Goal: Task Accomplishment & Management: Manage account settings

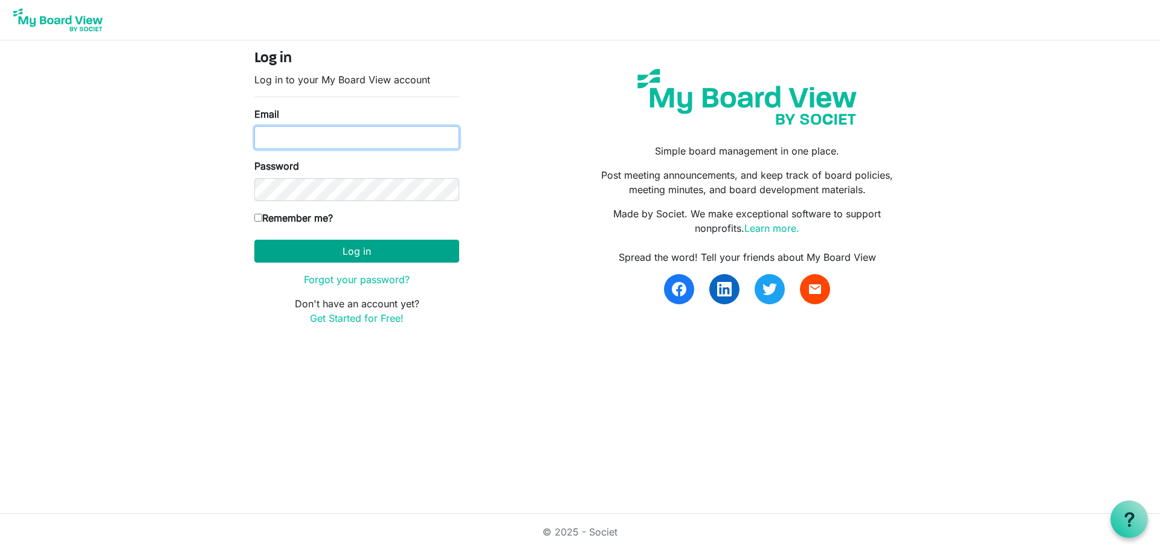
type input "[EMAIL_ADDRESS][DOMAIN_NAME]"
click at [377, 256] on button "Log in" at bounding box center [356, 251] width 205 height 23
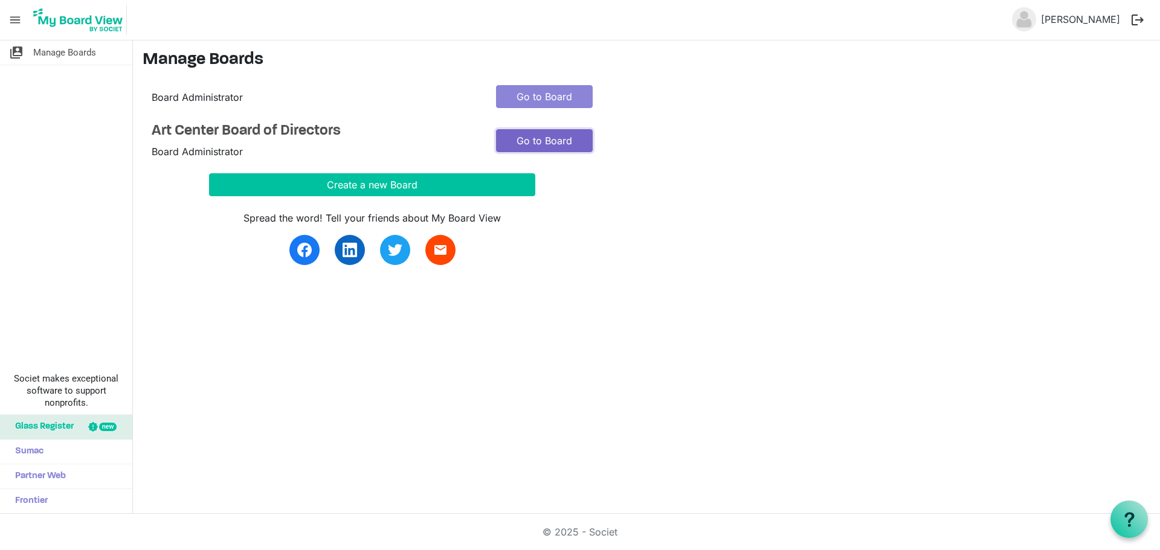
click at [561, 137] on link "Go to Board" at bounding box center [544, 140] width 97 height 23
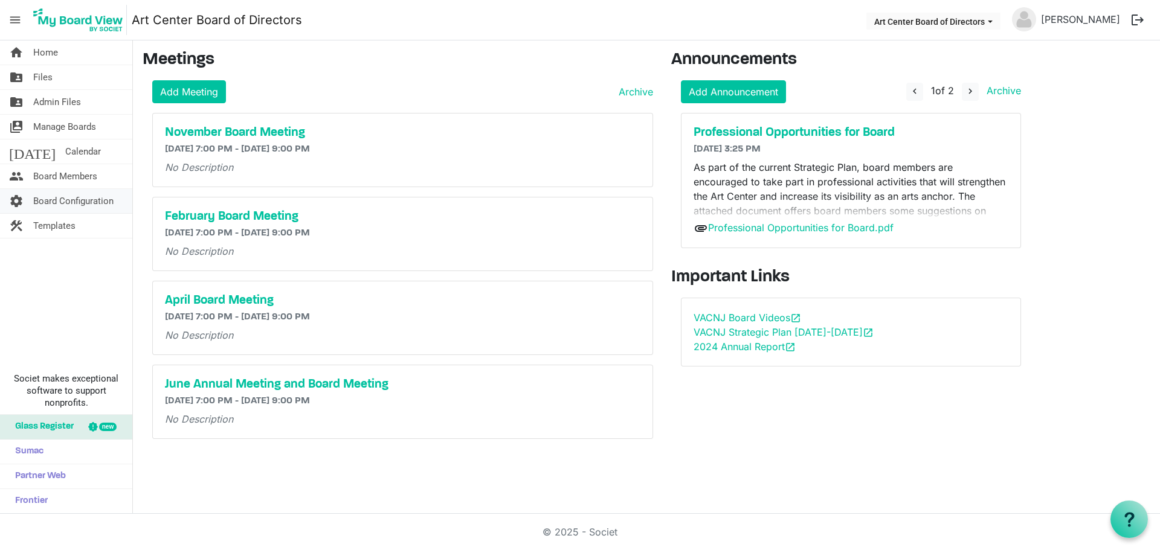
click at [55, 203] on span "Board Configuration" at bounding box center [73, 201] width 80 height 24
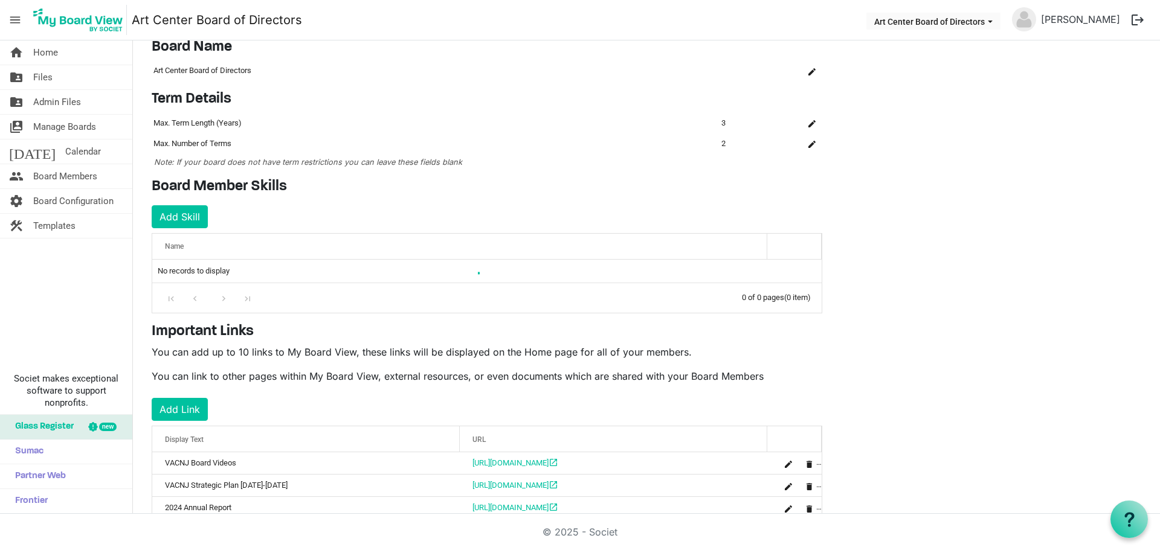
scroll to position [76, 0]
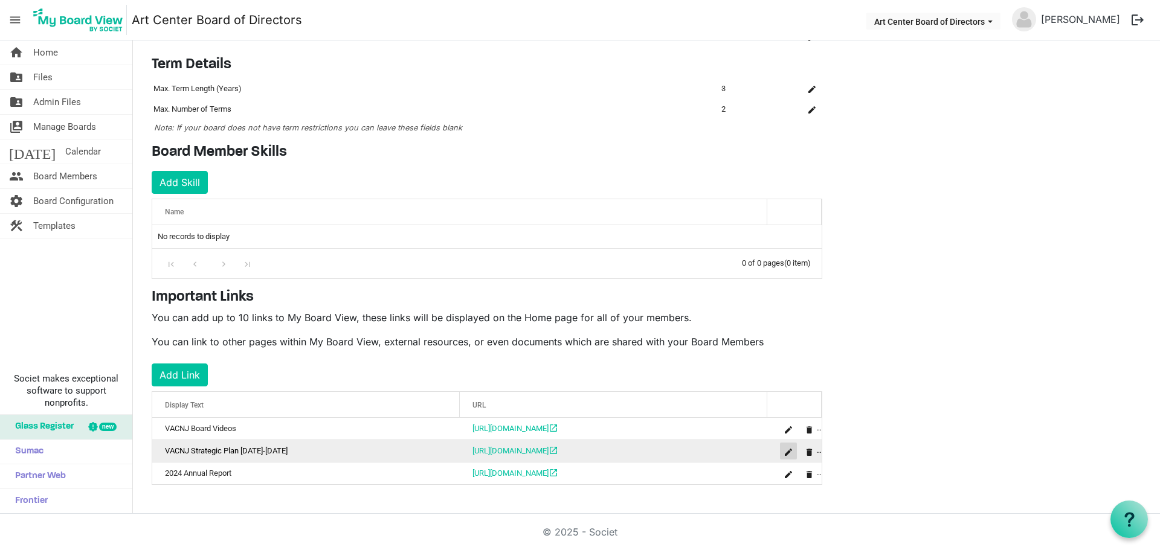
click at [790, 450] on span "is Command column column header" at bounding box center [788, 452] width 7 height 7
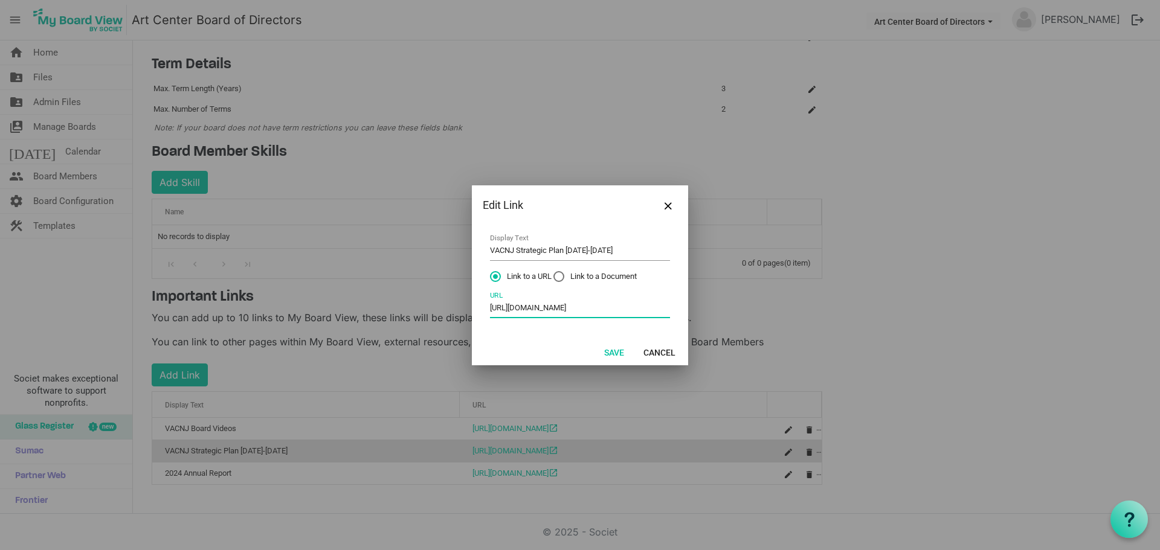
scroll to position [0, 103]
drag, startPoint x: 587, startPoint y: 308, endPoint x: 702, endPoint y: 308, distance: 114.8
click at [701, 308] on div "Edit Link VACNJ Strategic Plan 2025-2028 Display Text Link to a URL Link to a D…" at bounding box center [580, 275] width 1160 height 550
click at [656, 354] on button "Cancel" at bounding box center [660, 352] width 48 height 17
